Goal: Navigation & Orientation: Find specific page/section

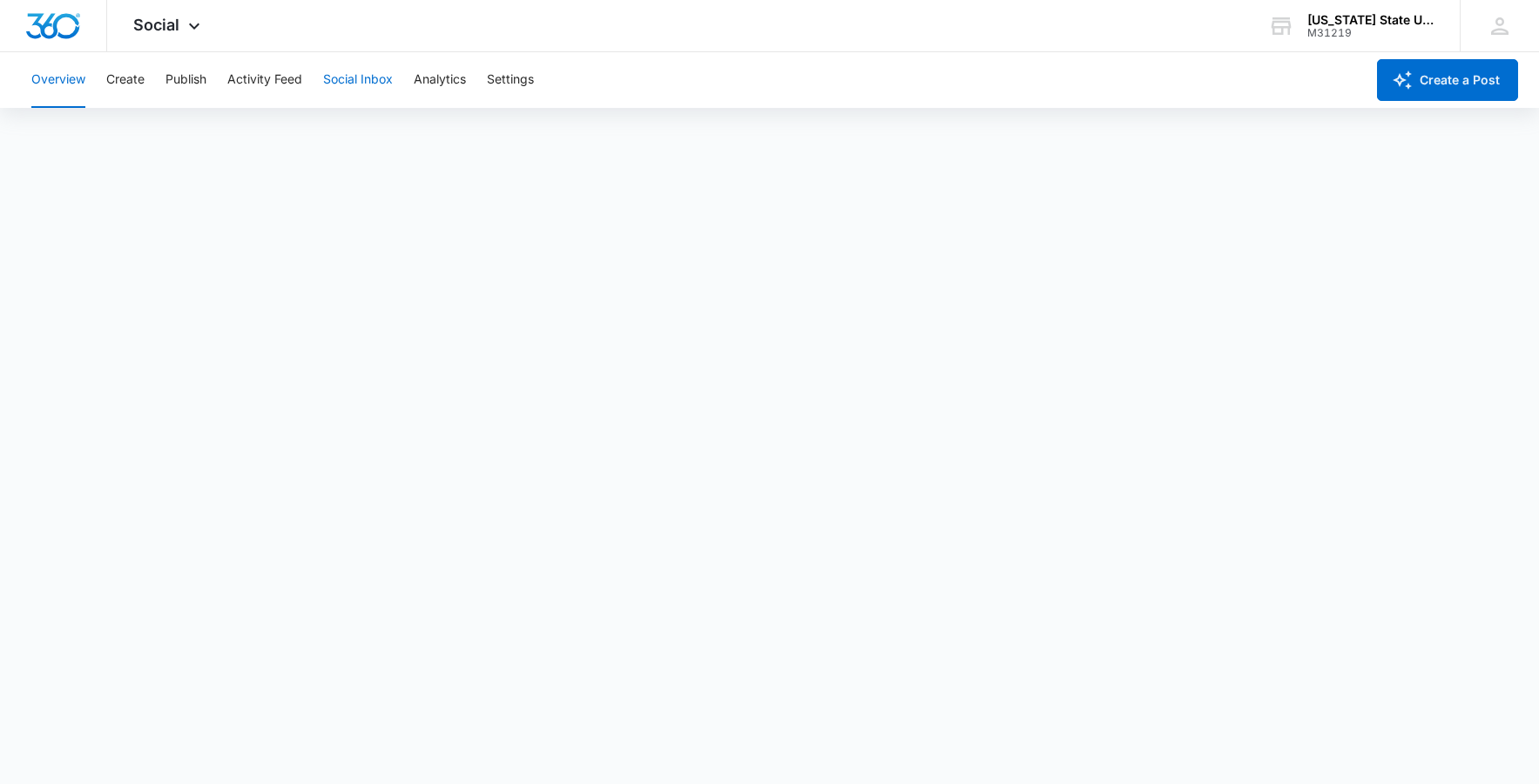
click at [350, 74] on button "Social Inbox" at bounding box center [358, 81] width 70 height 56
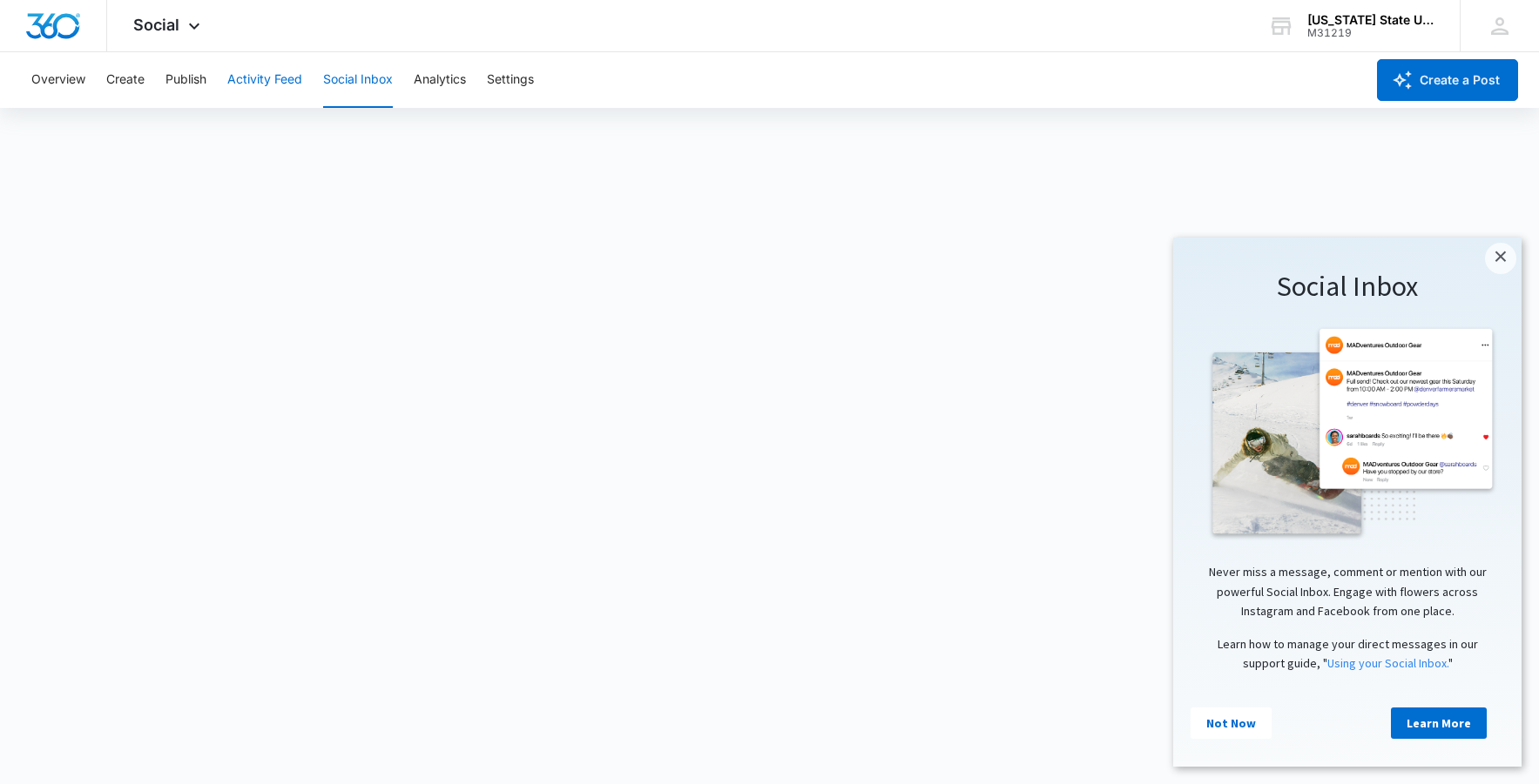
click at [250, 81] on button "Activity Feed" at bounding box center [264, 81] width 74 height 56
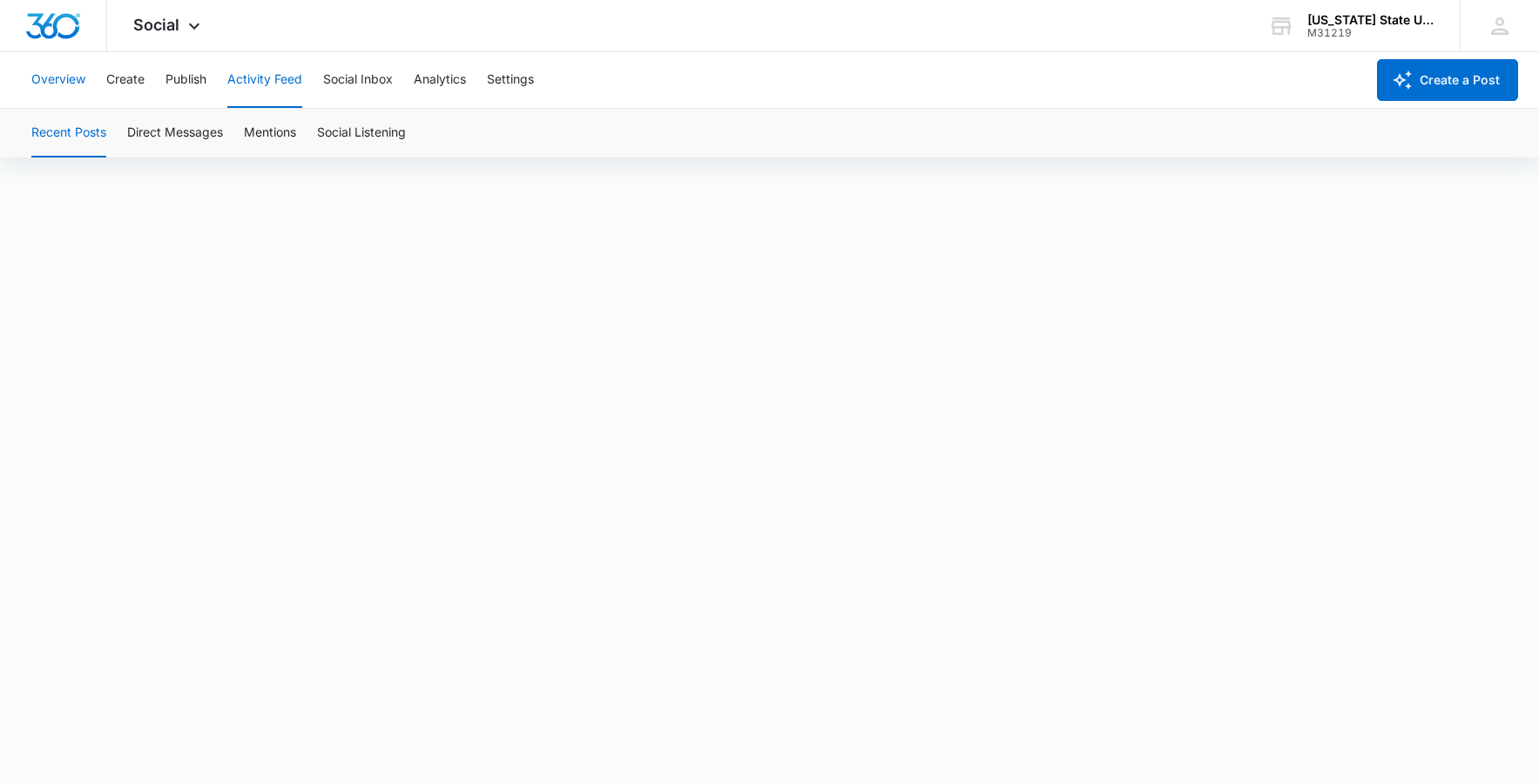
click at [64, 83] on button "Overview" at bounding box center [59, 81] width 54 height 56
